Goal: Obtain resource: Obtain resource

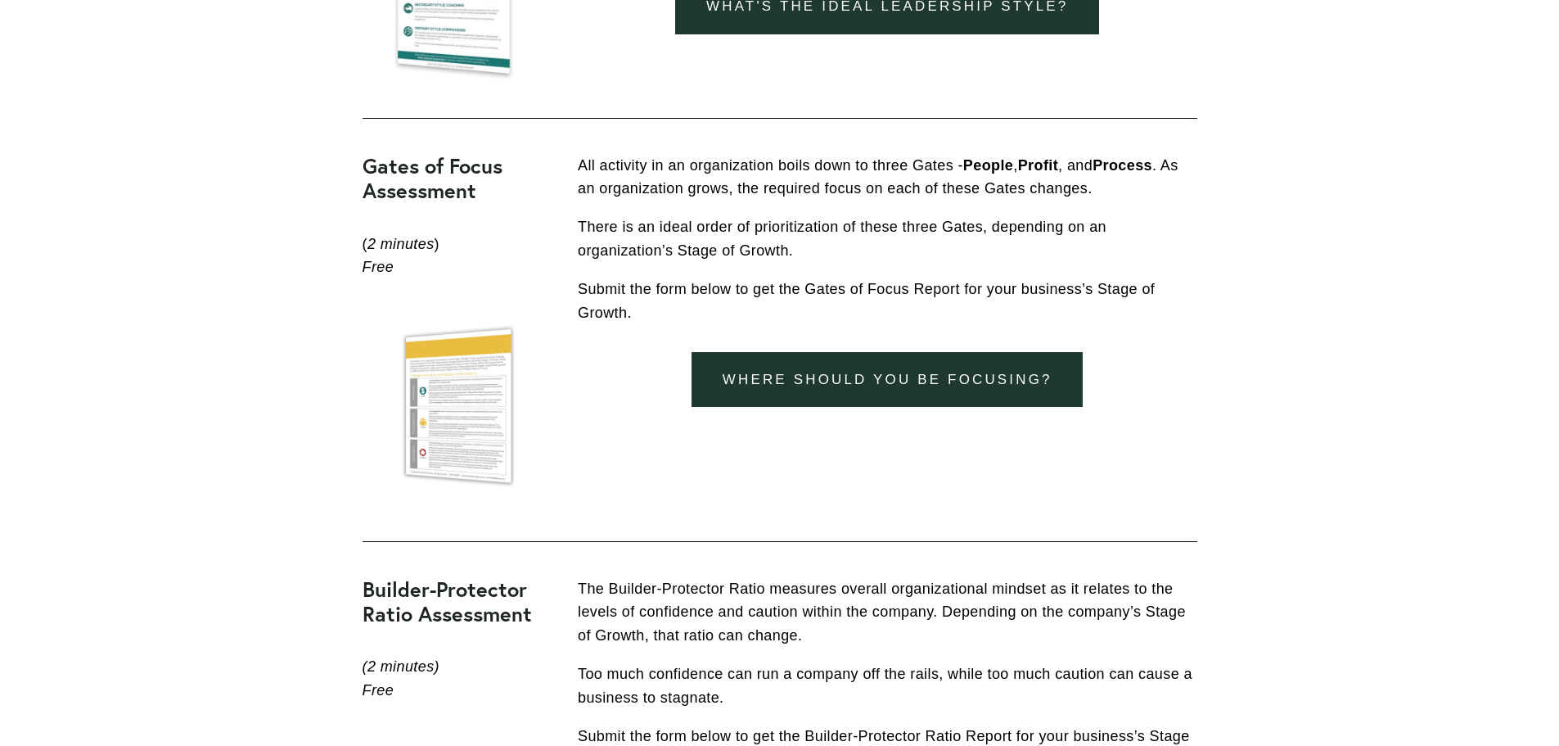
scroll to position [2701, 0]
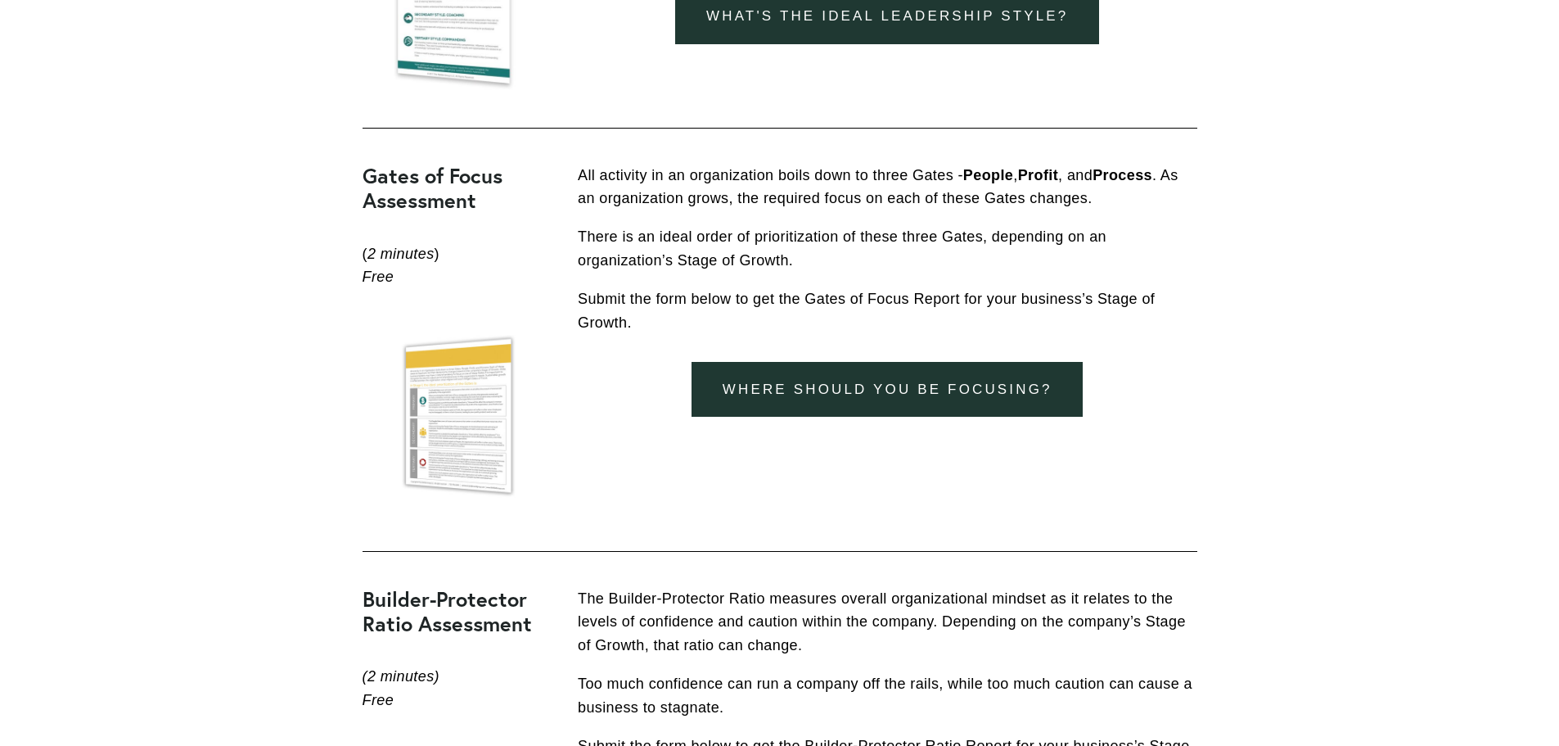
click at [862, 399] on link "Where should you be focusing?" at bounding box center [887, 389] width 391 height 55
click at [860, 395] on link "Where should you be focusing?" at bounding box center [887, 389] width 391 height 55
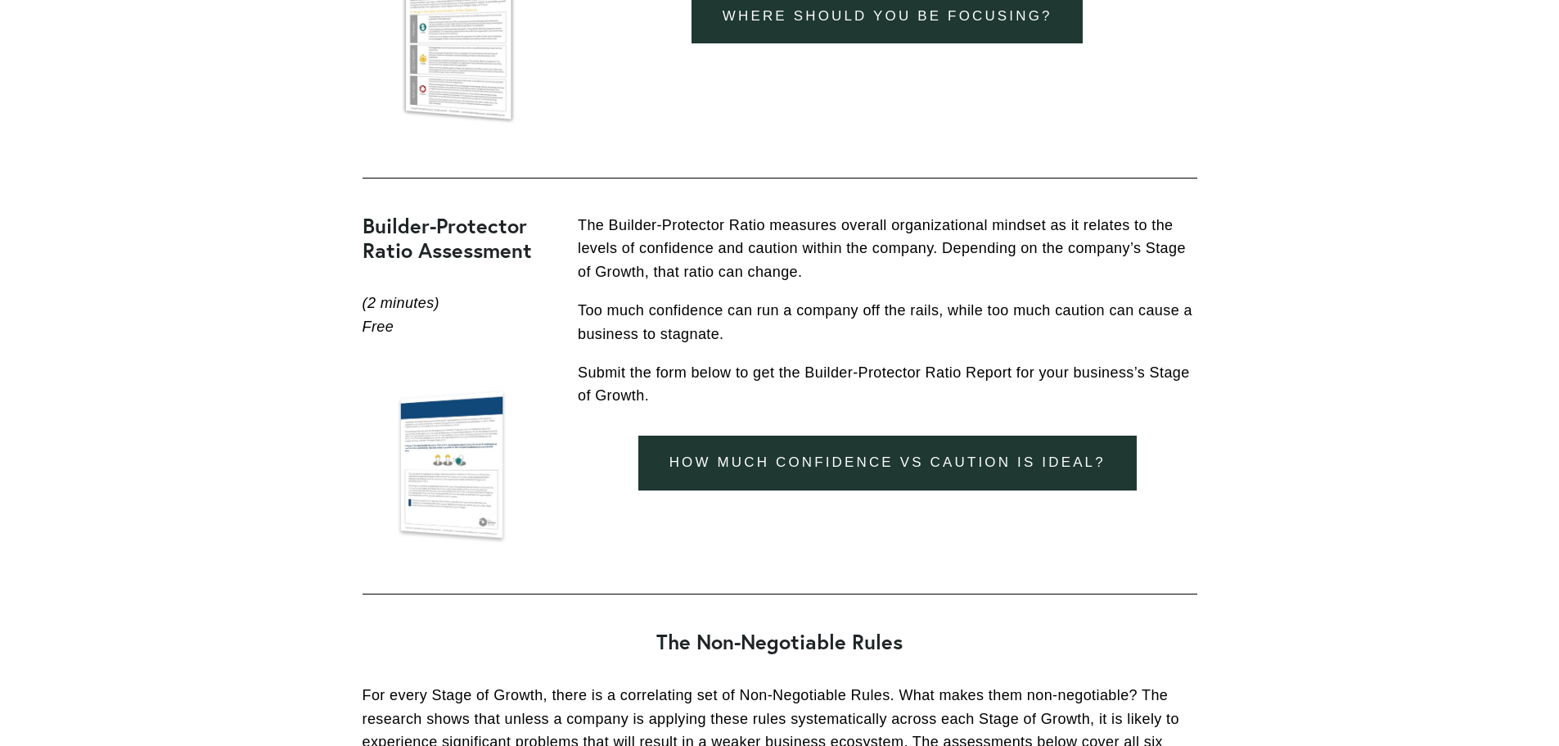
scroll to position [3192, 0]
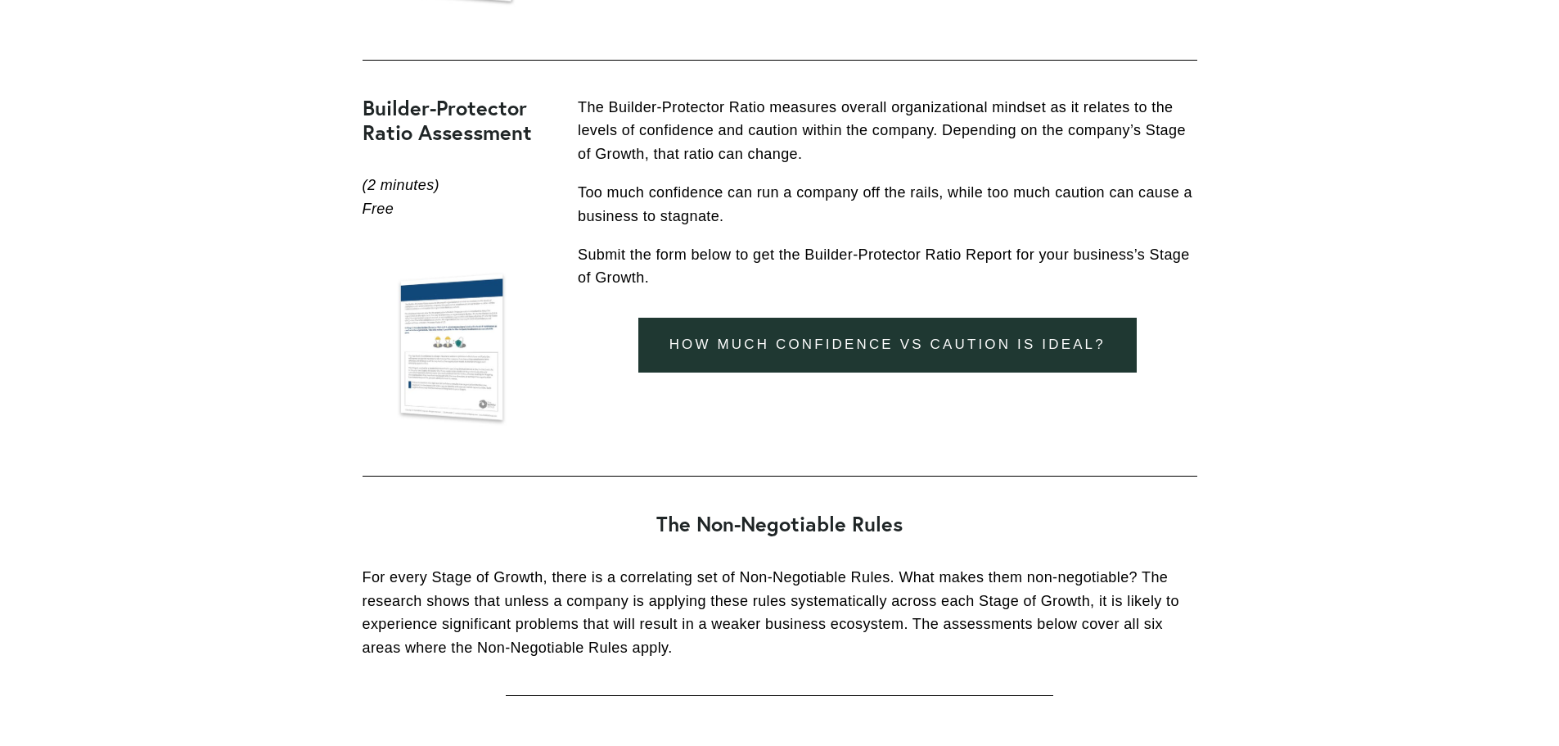
click at [811, 350] on link "how much confidence vs caution is ideal?" at bounding box center [887, 345] width 498 height 55
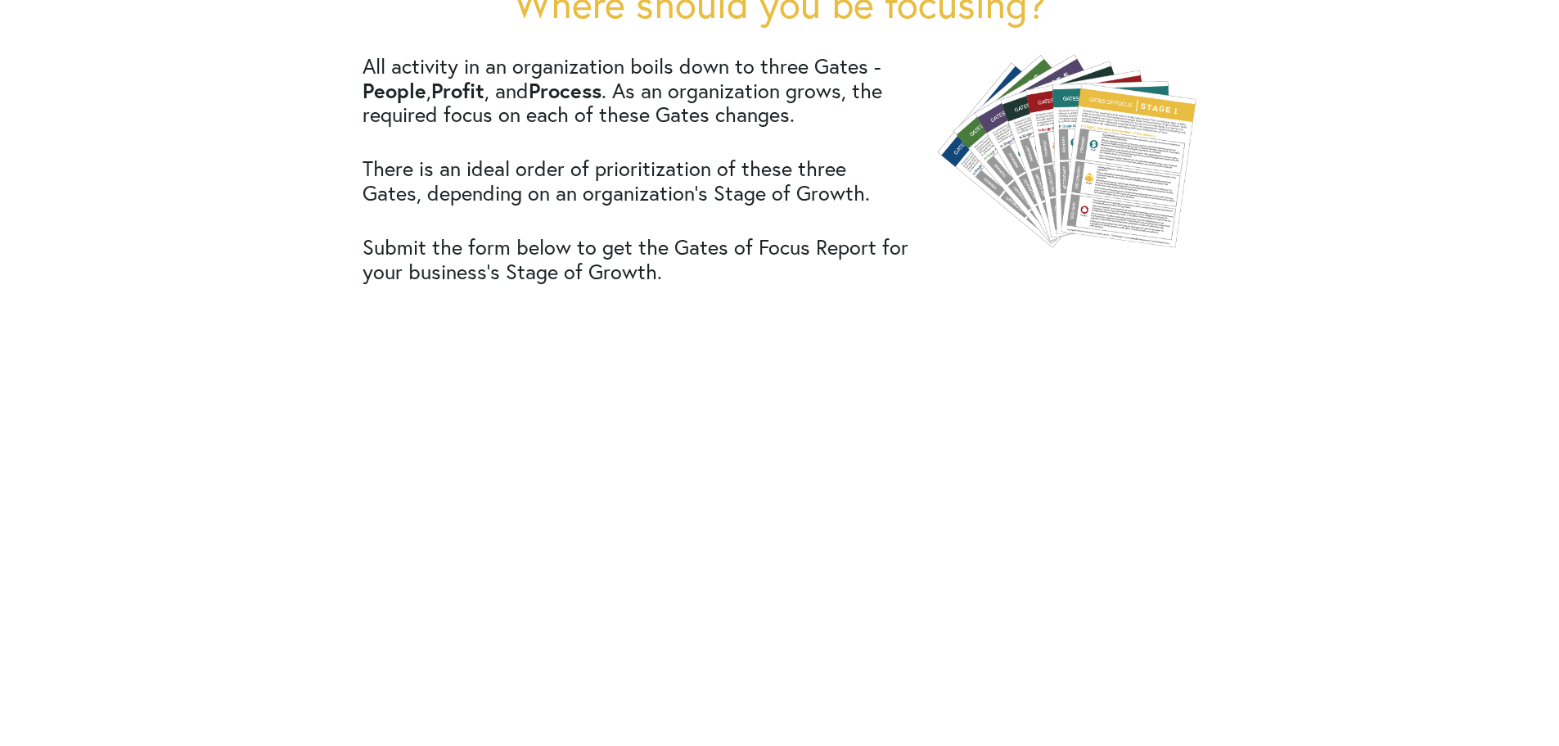
scroll to position [818, 0]
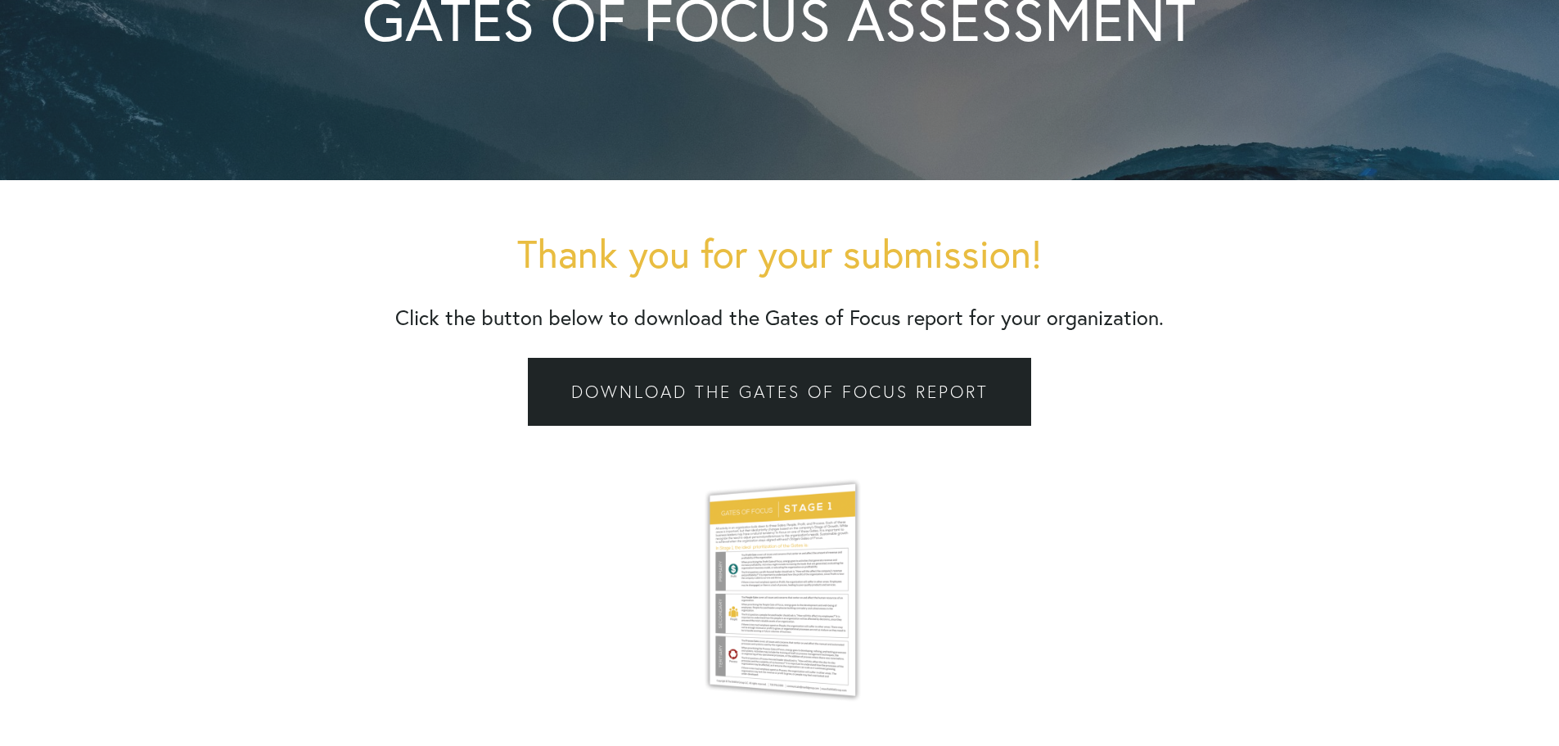
scroll to position [327, 0]
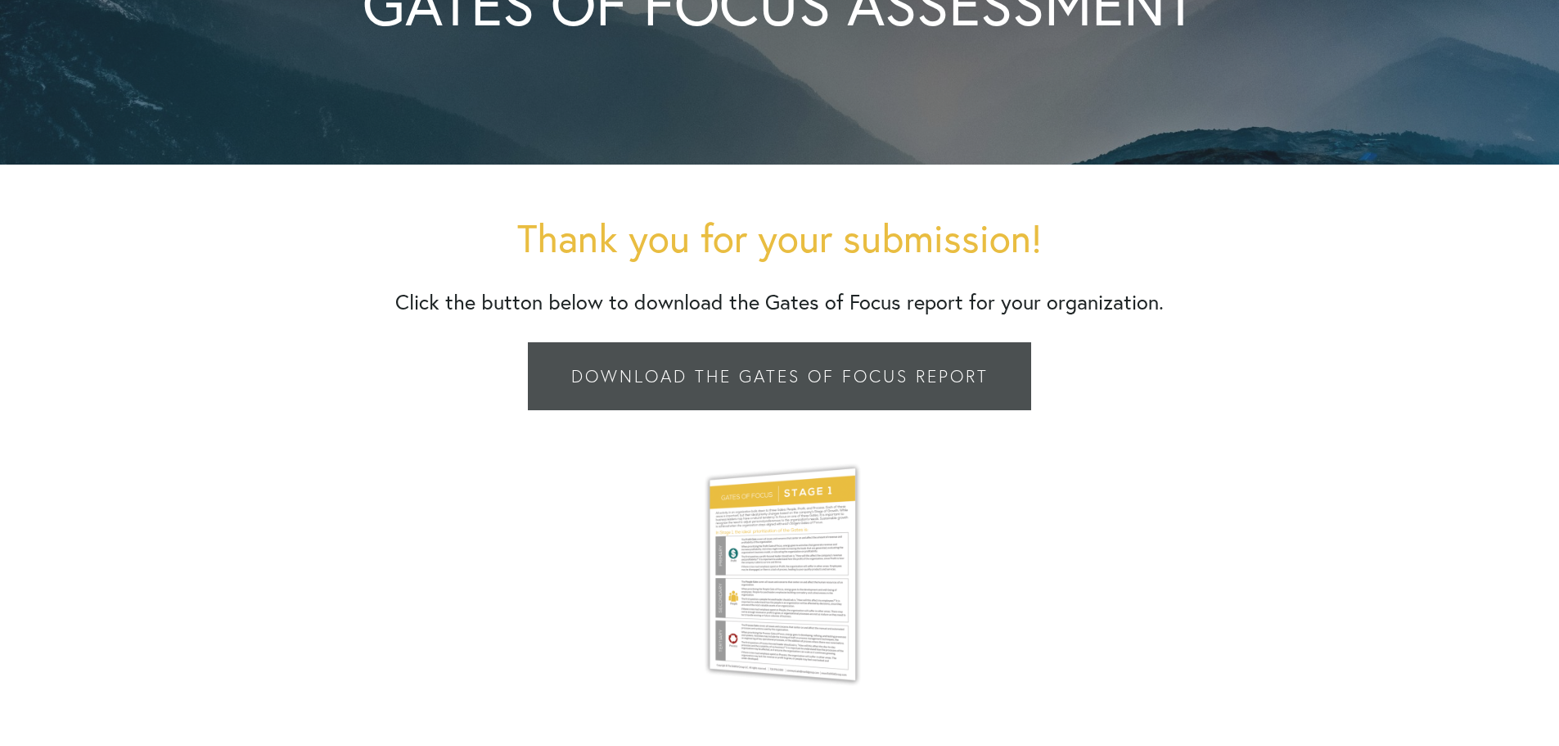
click at [817, 385] on link "Download the Gates of Focus Report" at bounding box center [779, 376] width 503 height 69
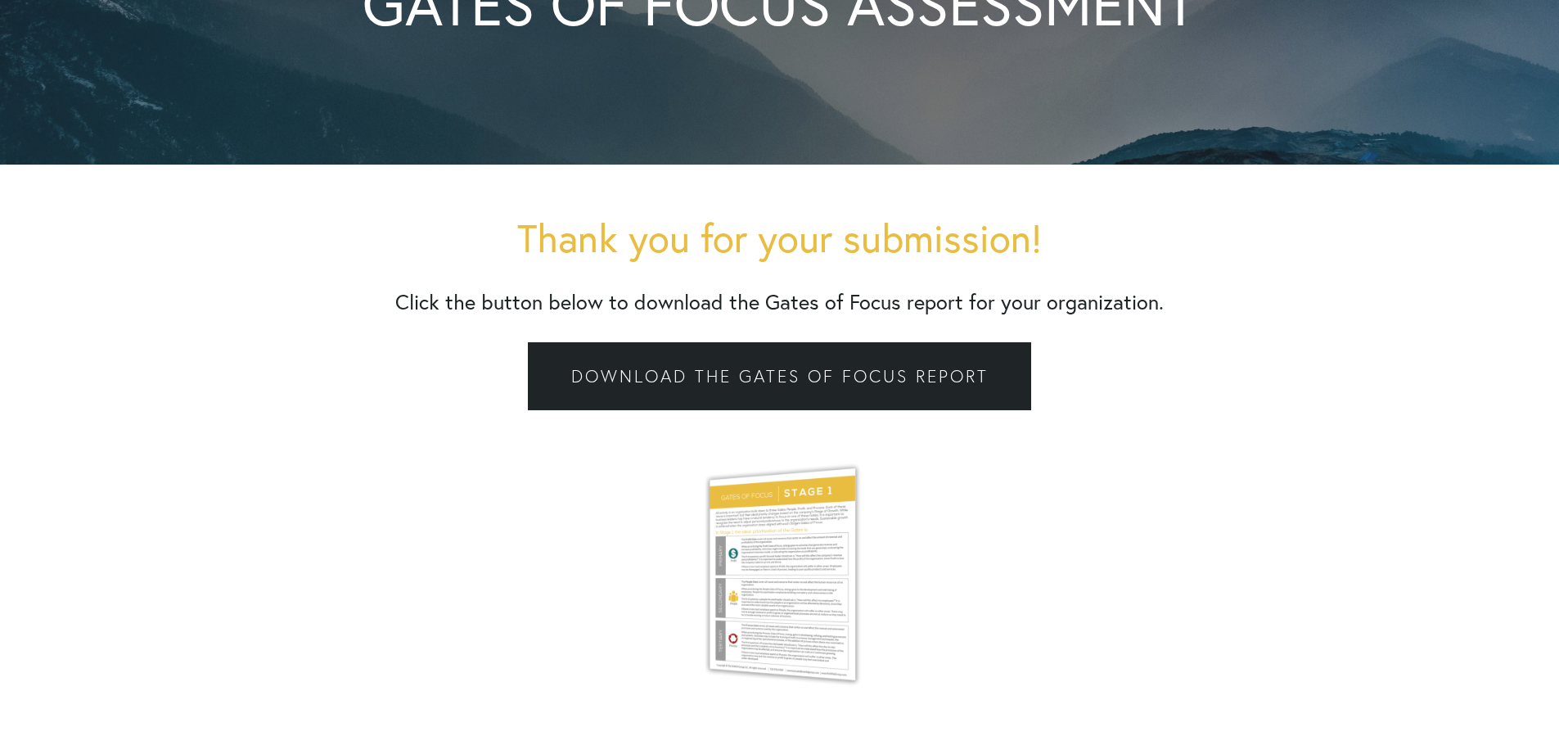
scroll to position [0, 0]
click at [798, 573] on div at bounding box center [779, 575] width 259 height 274
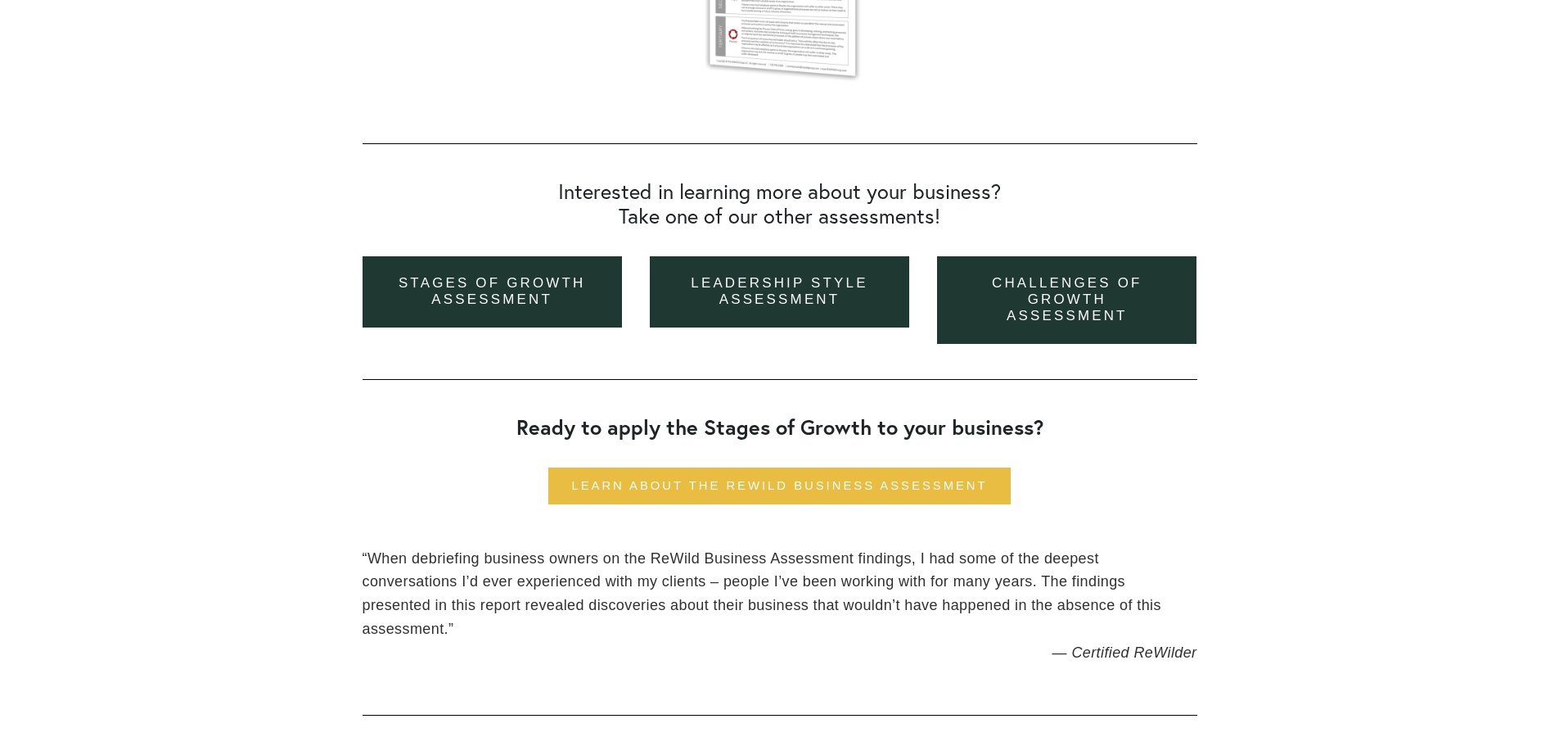
scroll to position [737, 0]
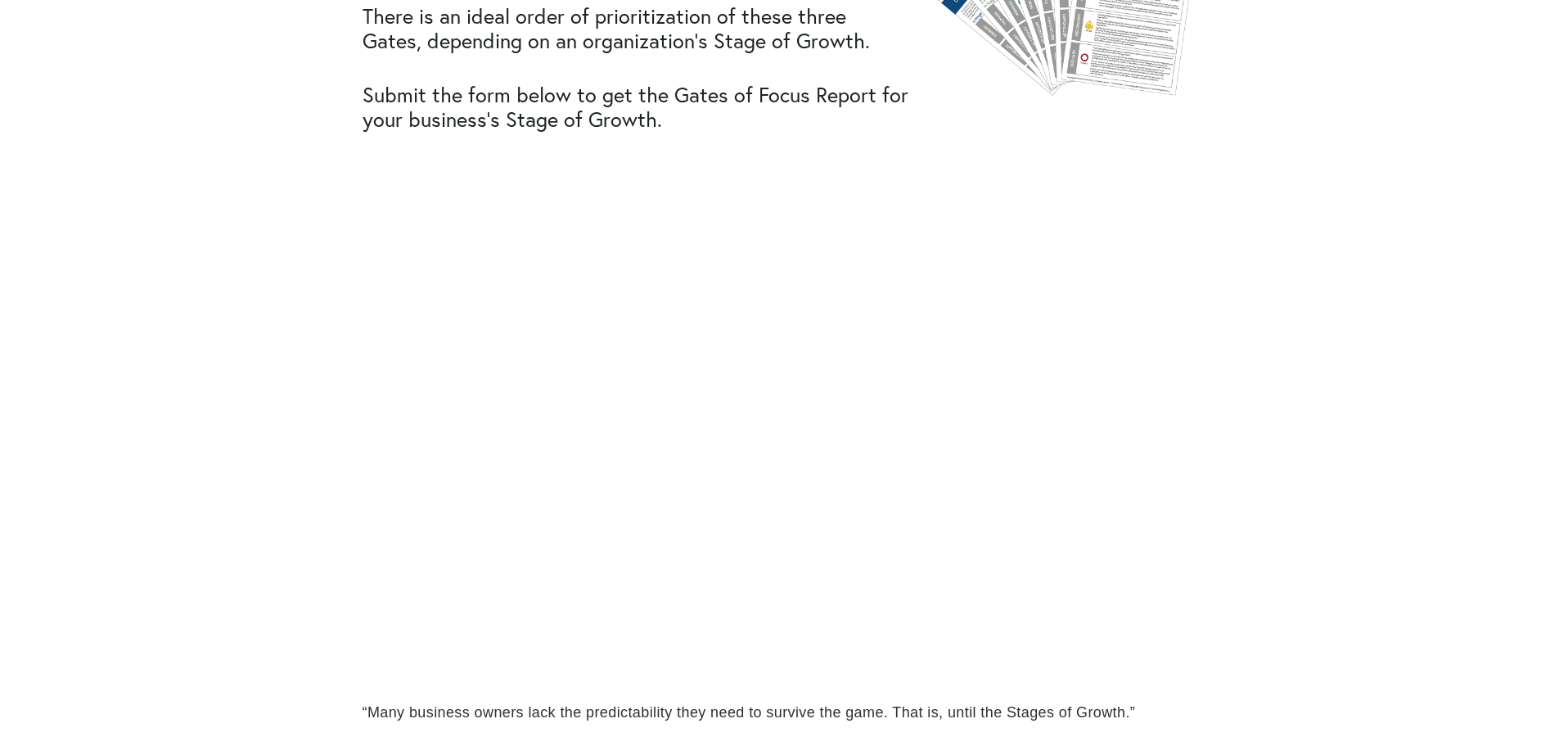
scroll to position [818, 0]
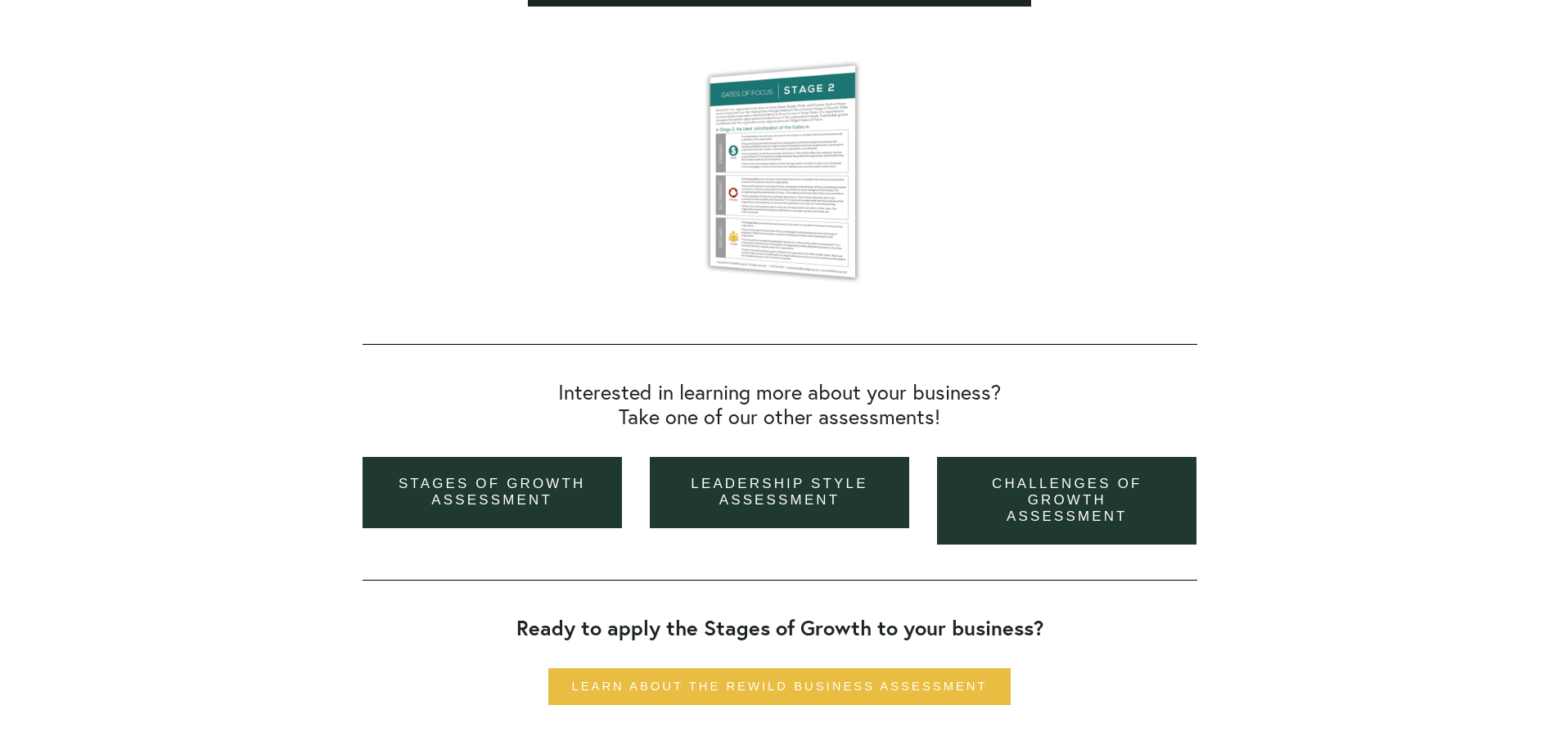
scroll to position [737, 0]
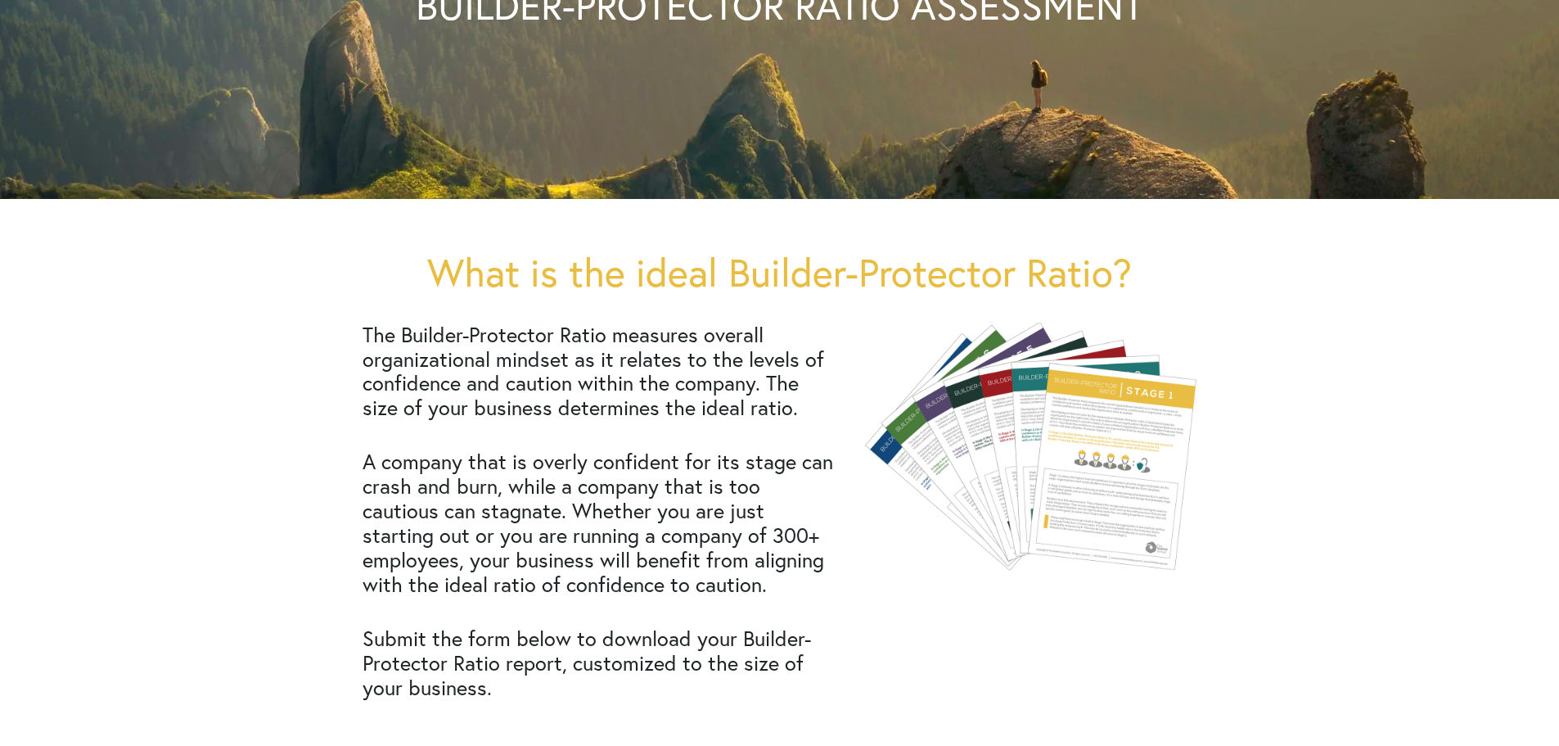
scroll to position [327, 0]
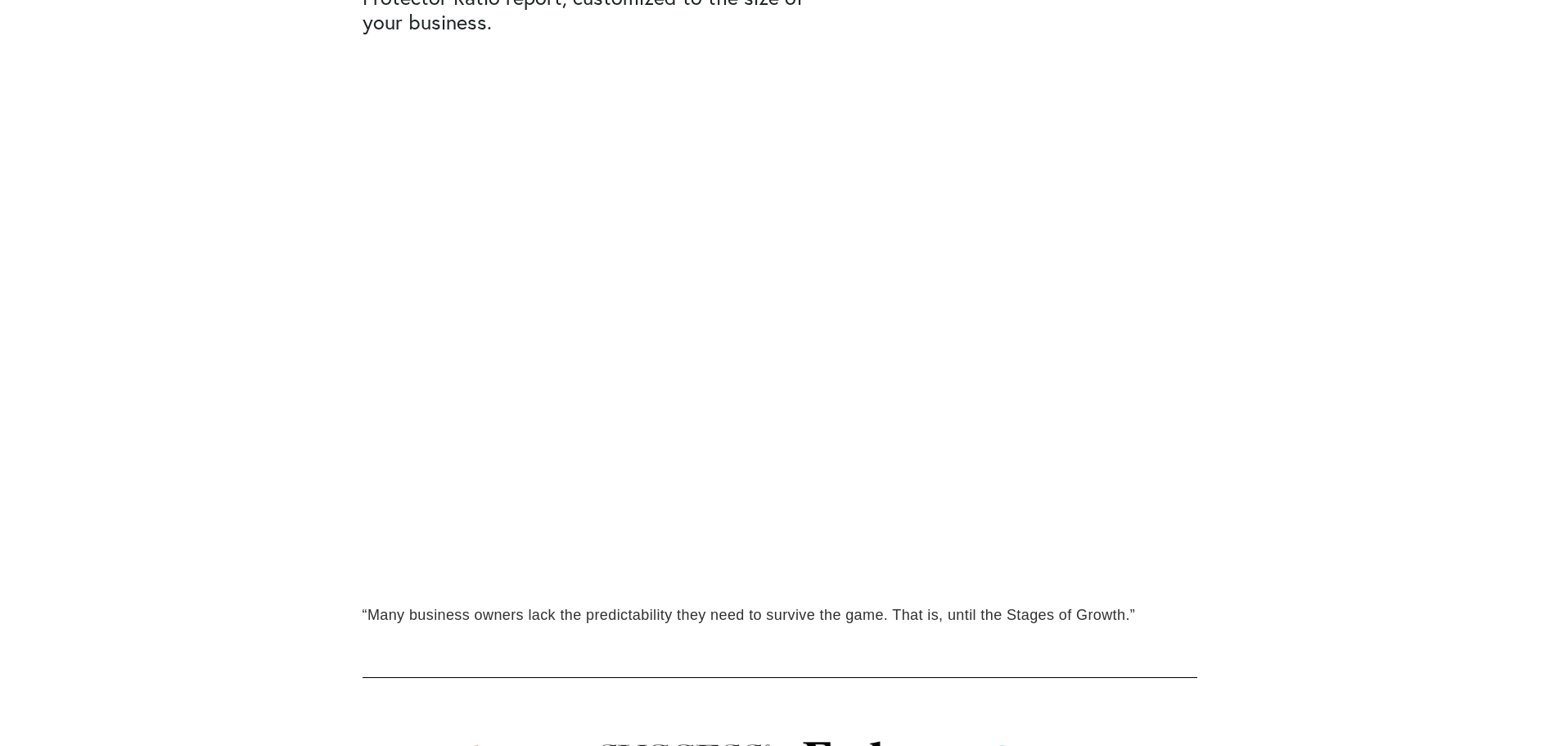
scroll to position [1064, 0]
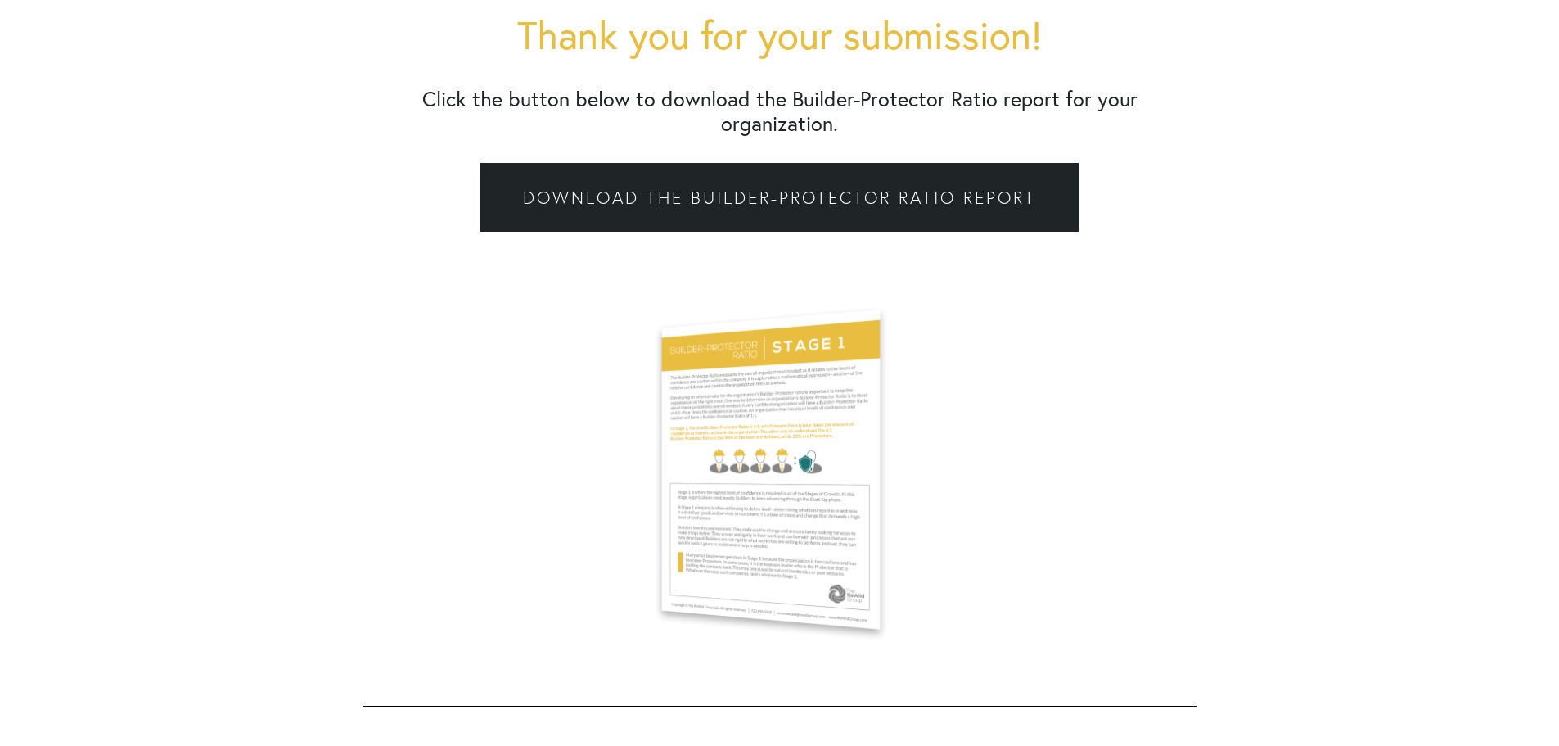
scroll to position [573, 0]
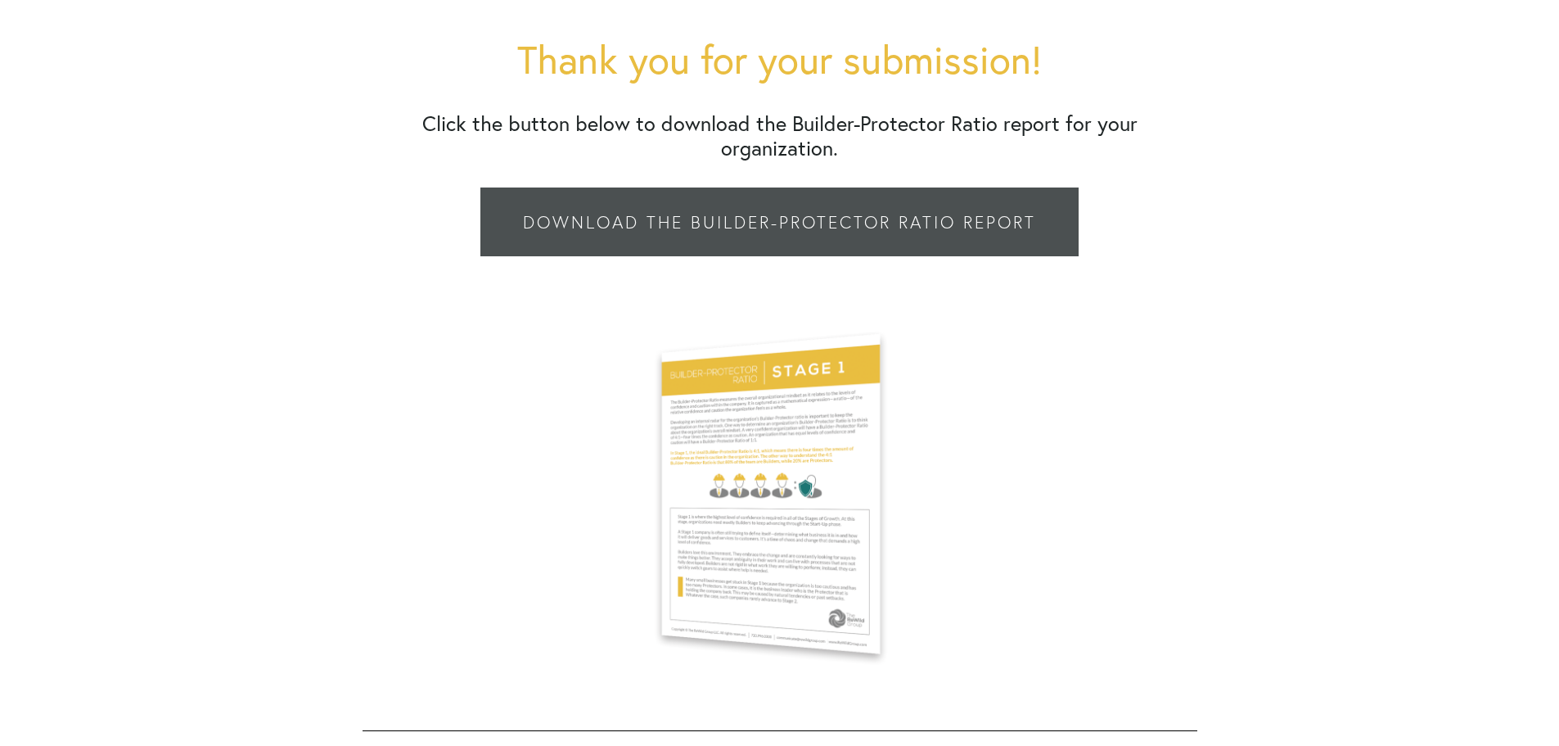
click at [835, 205] on link "Download the Builder-Protector Ratio Report" at bounding box center [779, 221] width 598 height 69
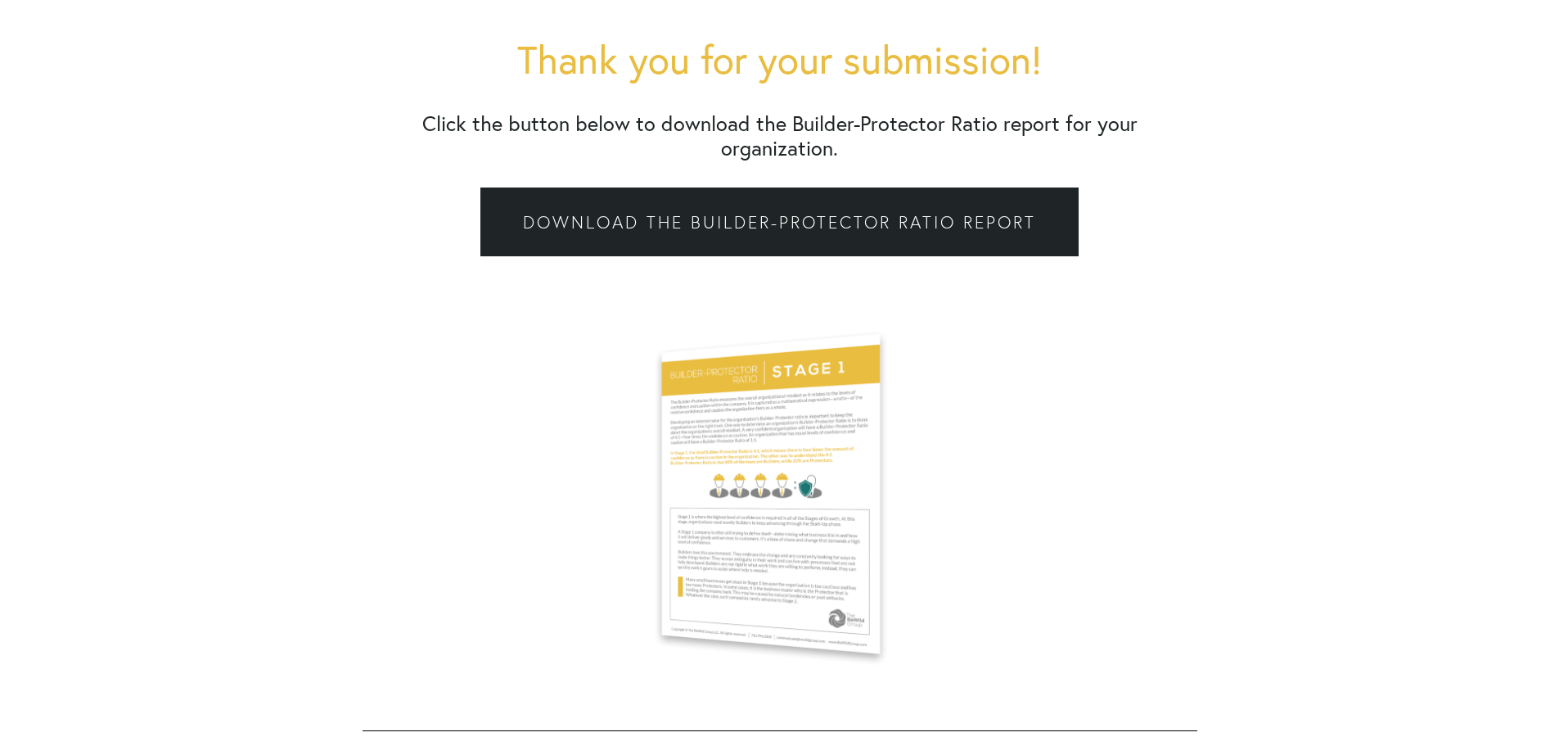
click at [785, 458] on div at bounding box center [779, 489] width 403 height 411
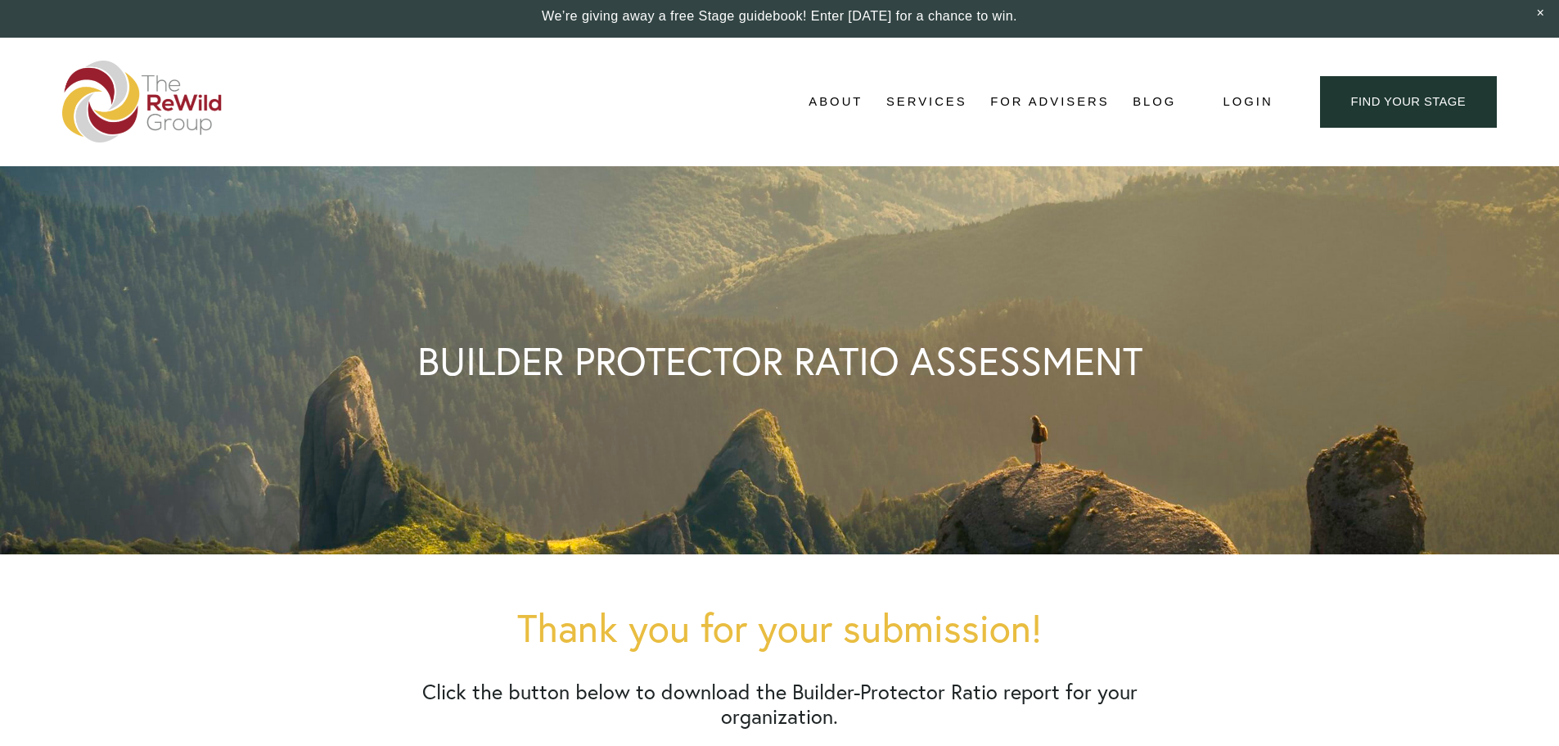
scroll to position [0, 0]
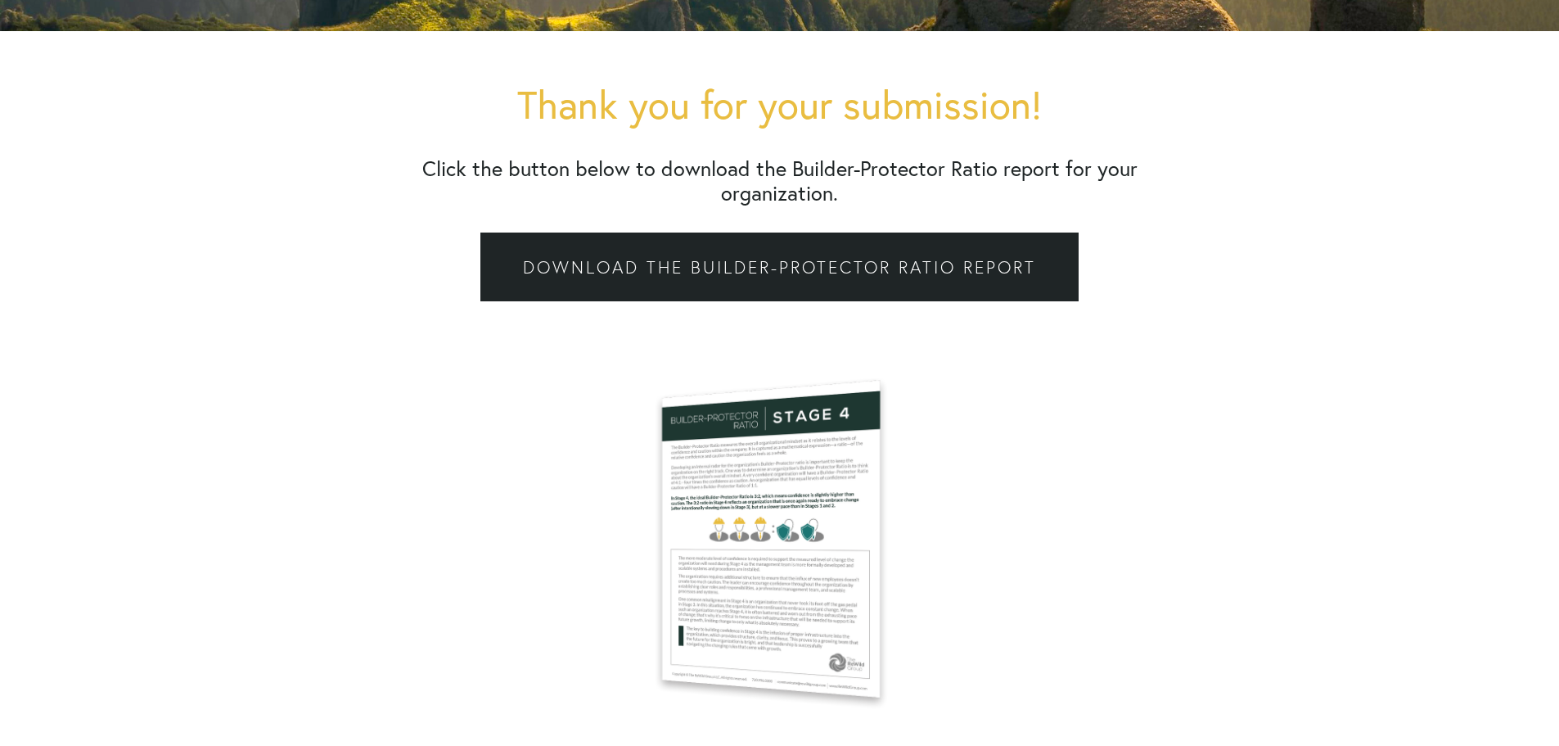
scroll to position [573, 0]
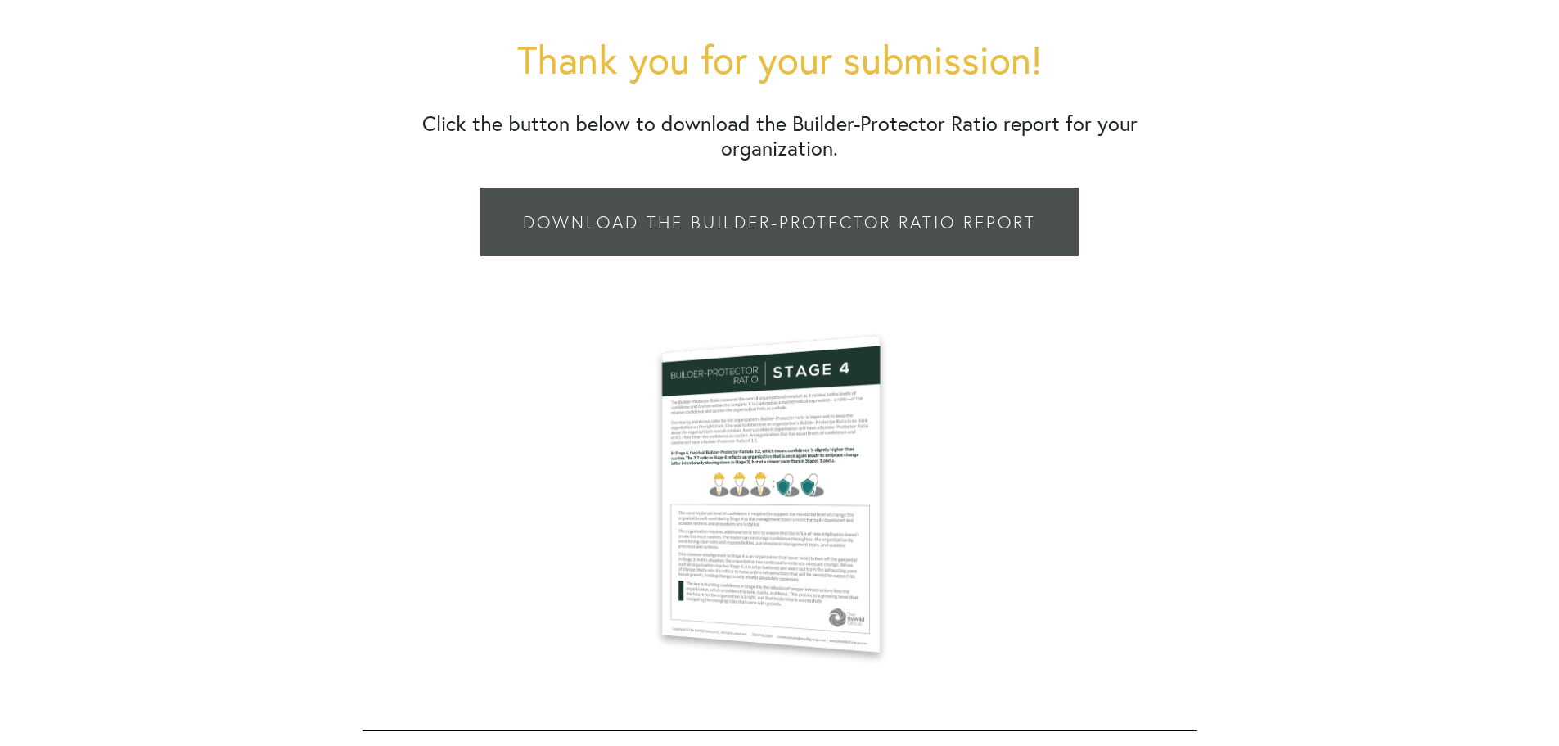
click at [791, 206] on link "Download the Builder-Protector Ratio Report" at bounding box center [779, 221] width 598 height 69
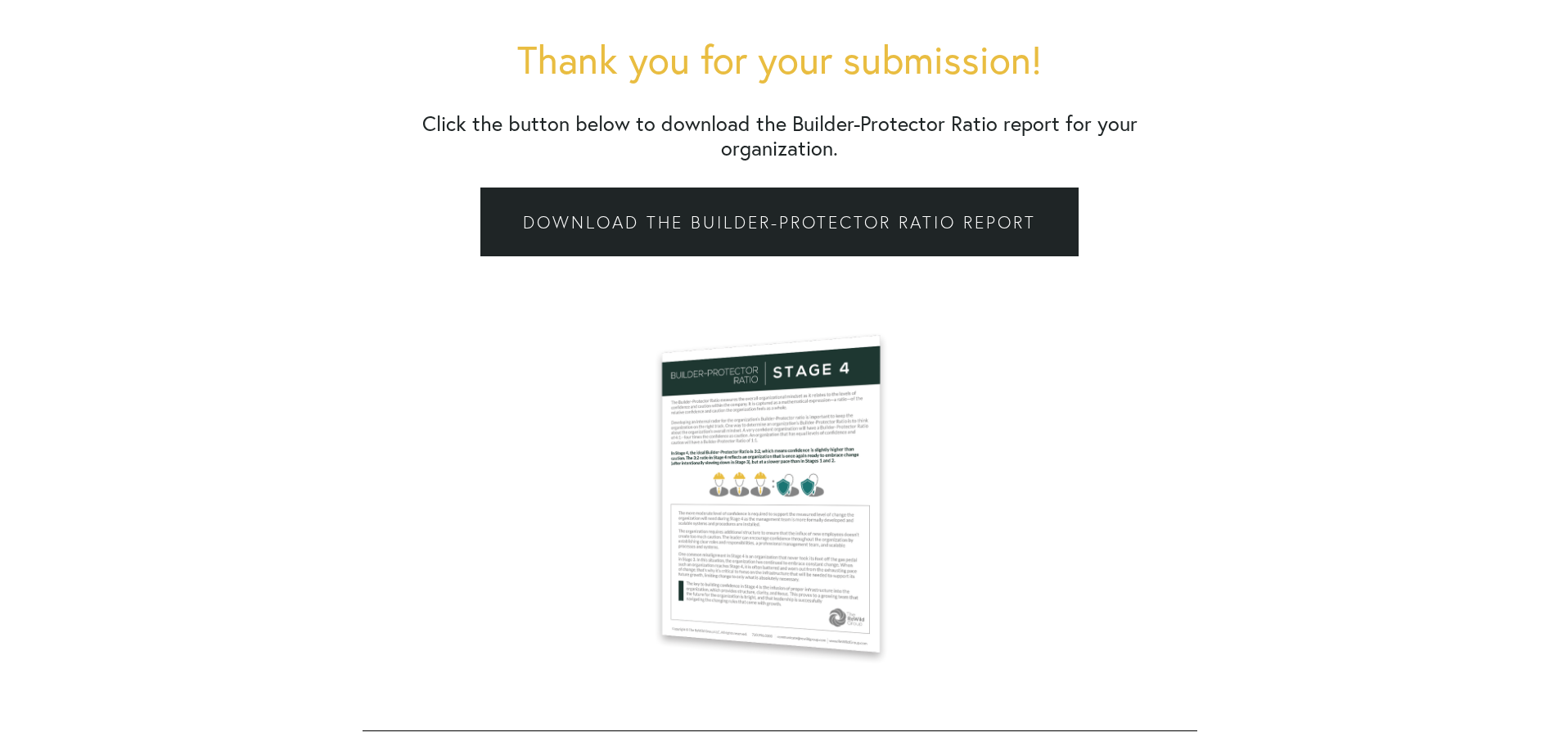
click at [786, 422] on div at bounding box center [779, 489] width 403 height 411
